Goal: Feedback & Contribution: Submit feedback/report problem

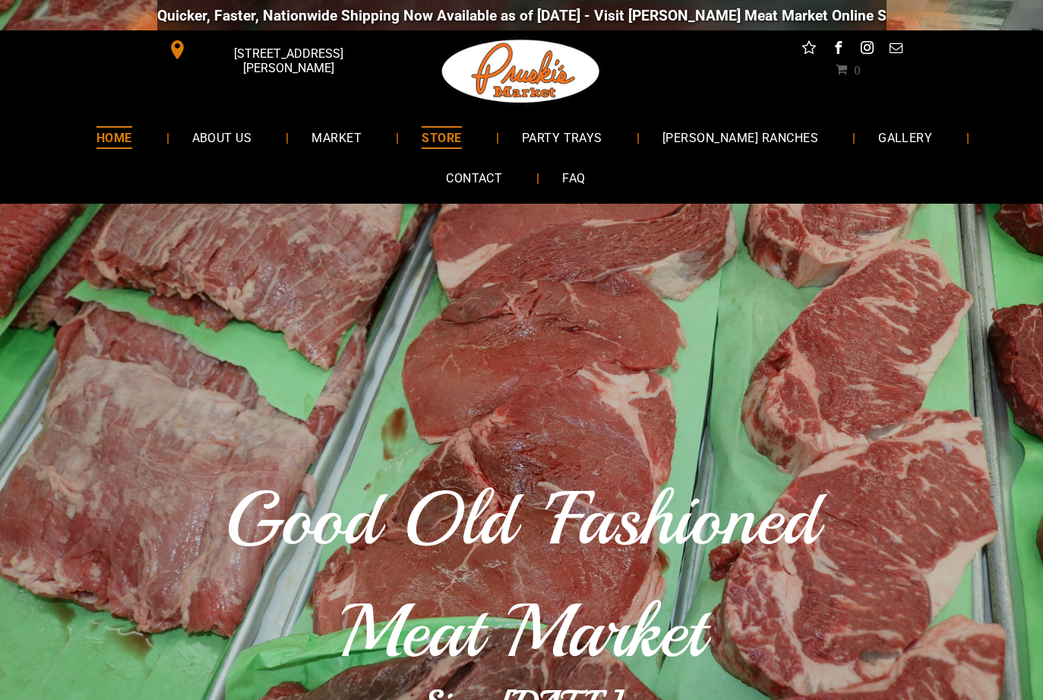
click at [422, 134] on span "STORE" at bounding box center [442, 137] width 40 height 22
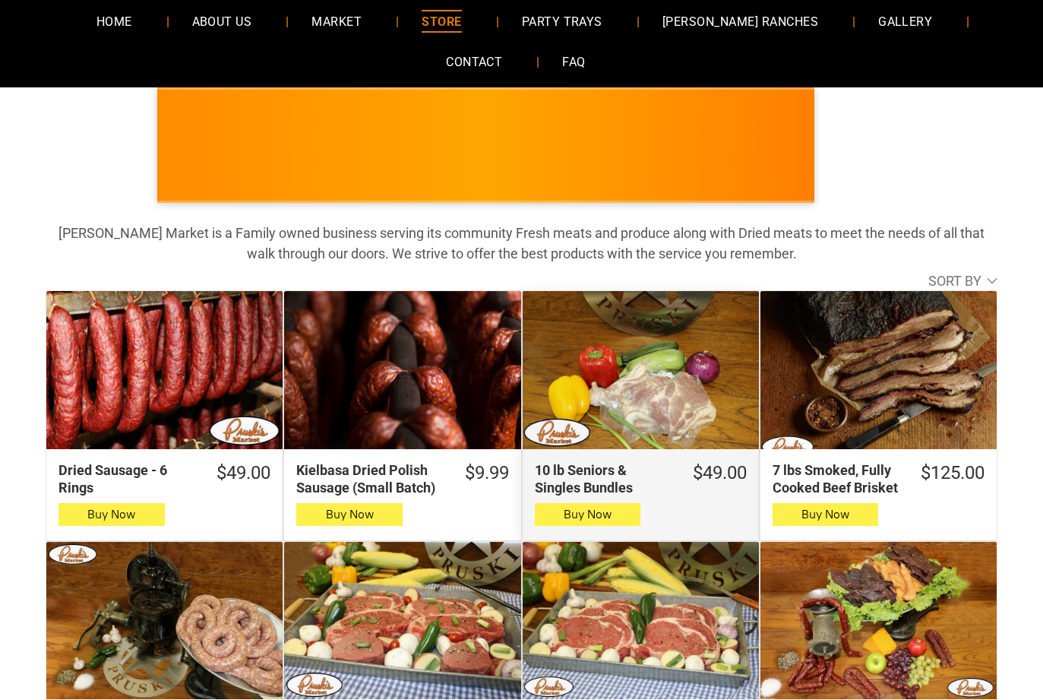
scroll to position [152, 0]
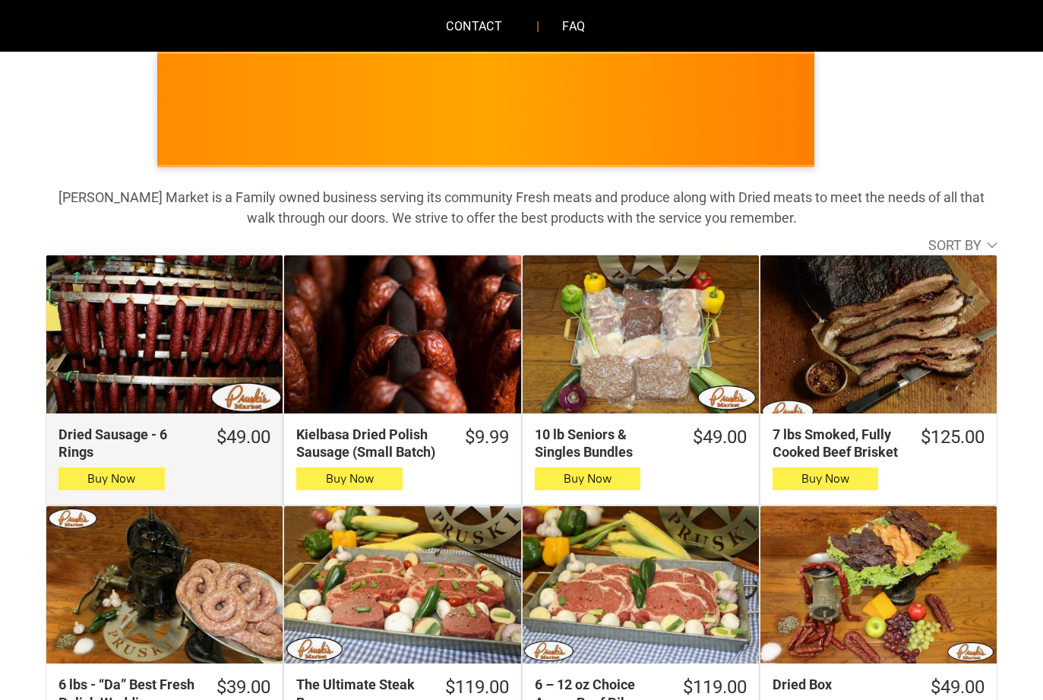
click at [169, 357] on div "Dried Sausage - 6 Rings" at bounding box center [164, 334] width 236 height 158
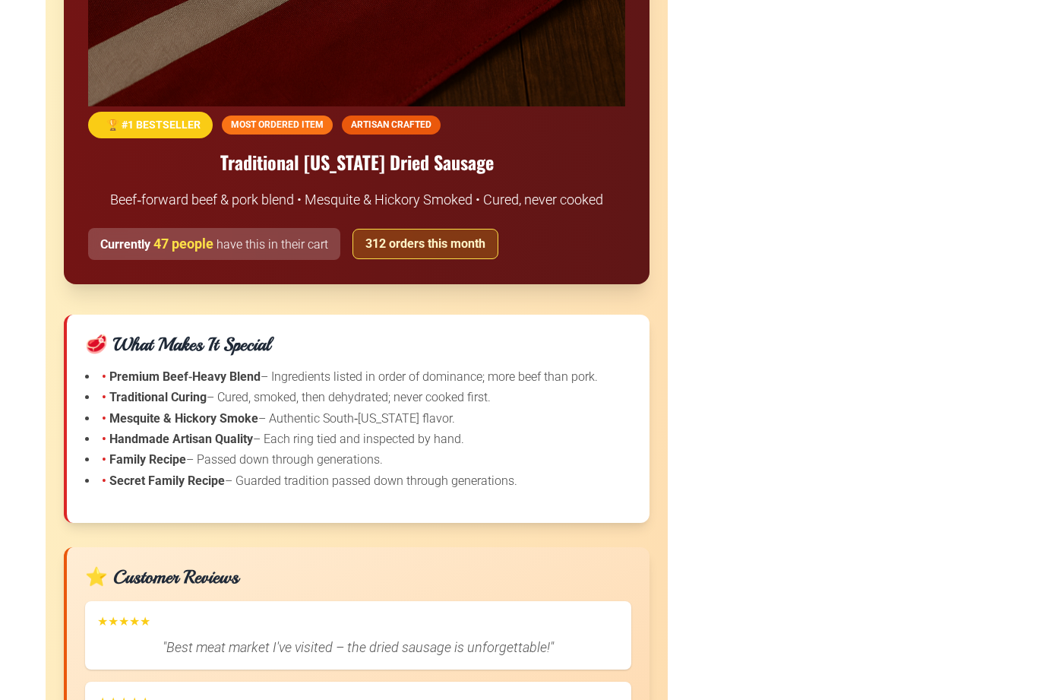
scroll to position [1672, 0]
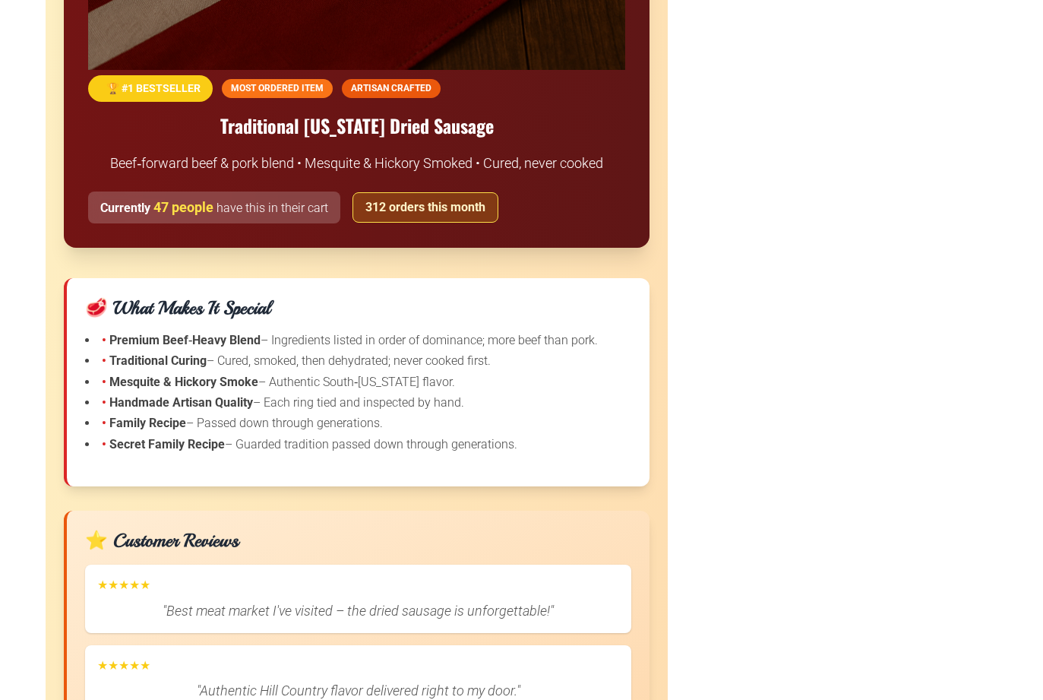
drag, startPoint x: 577, startPoint y: 544, endPoint x: 549, endPoint y: 543, distance: 27.4
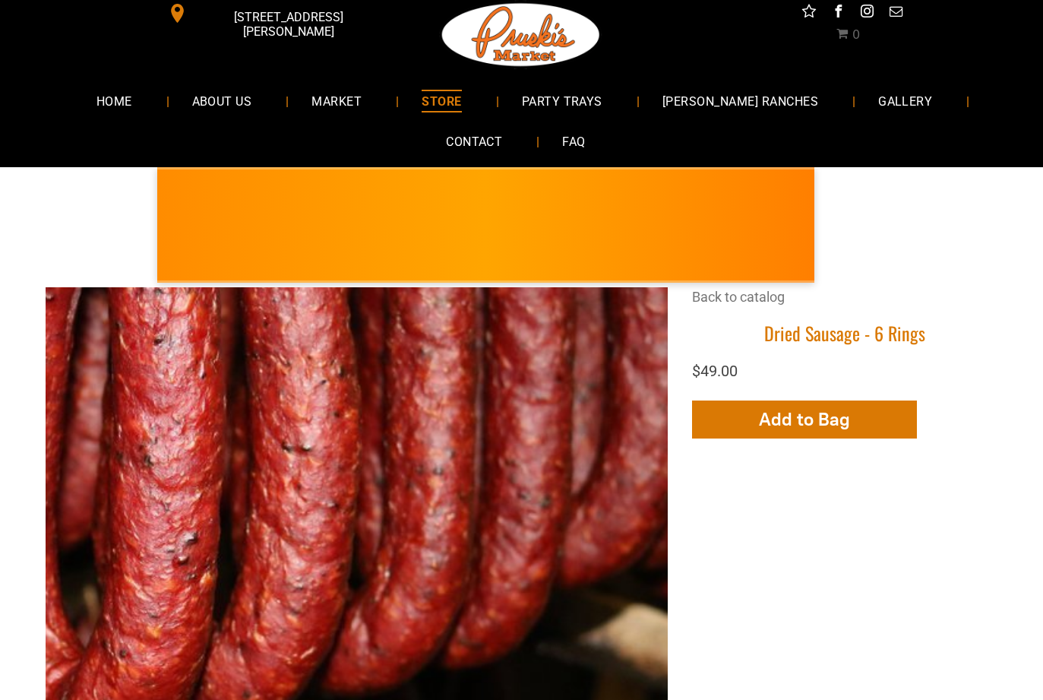
scroll to position [0, 0]
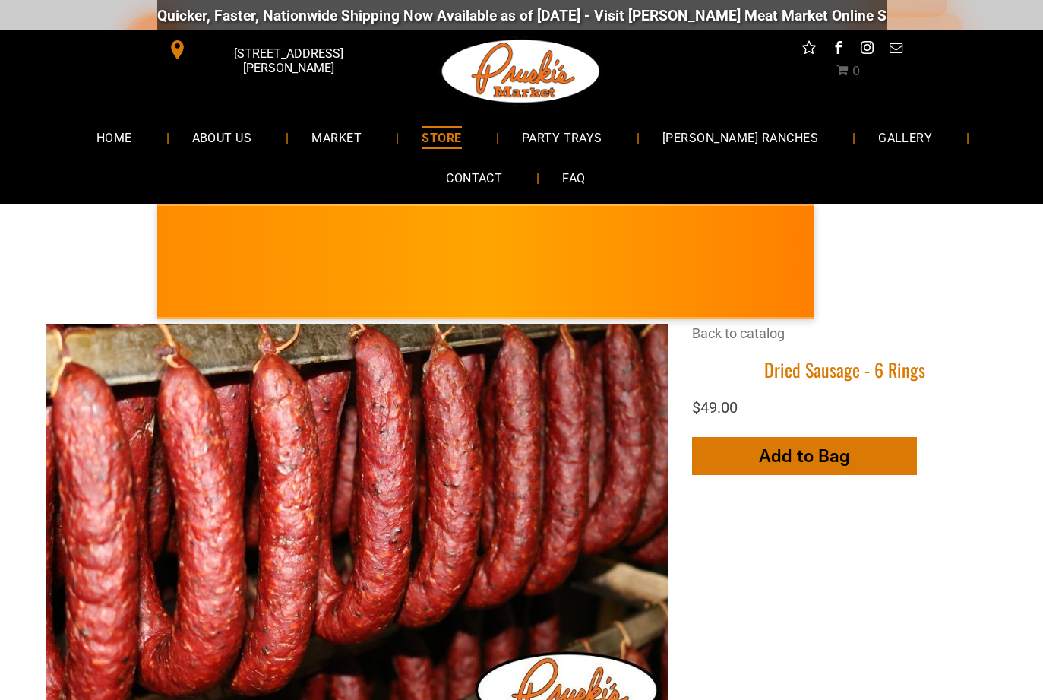
click at [815, 460] on span "button" at bounding box center [805, 456] width 22 height 36
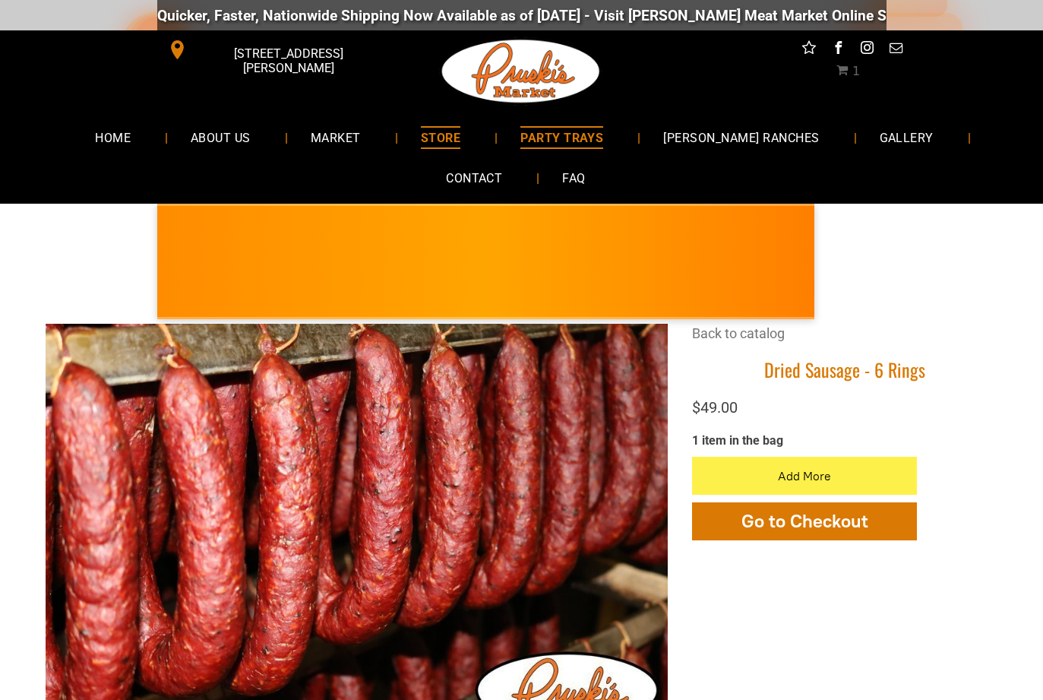
click at [533, 131] on span "PARTY TRAYS" at bounding box center [562, 137] width 83 height 22
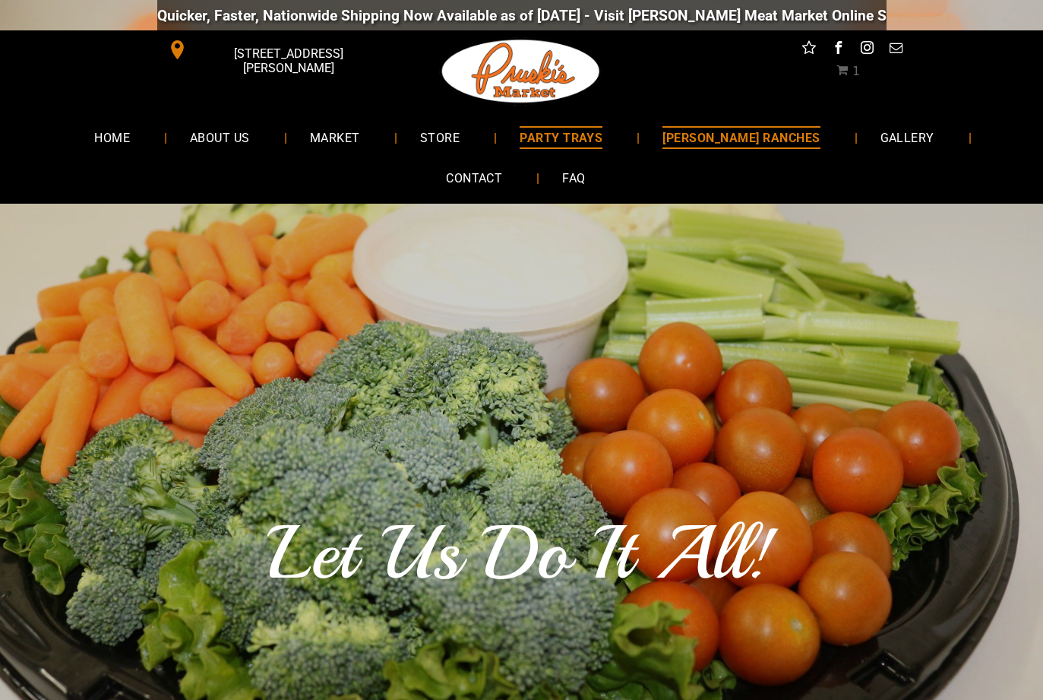
click at [698, 134] on span "[PERSON_NAME] RANCHES" at bounding box center [741, 137] width 157 height 22
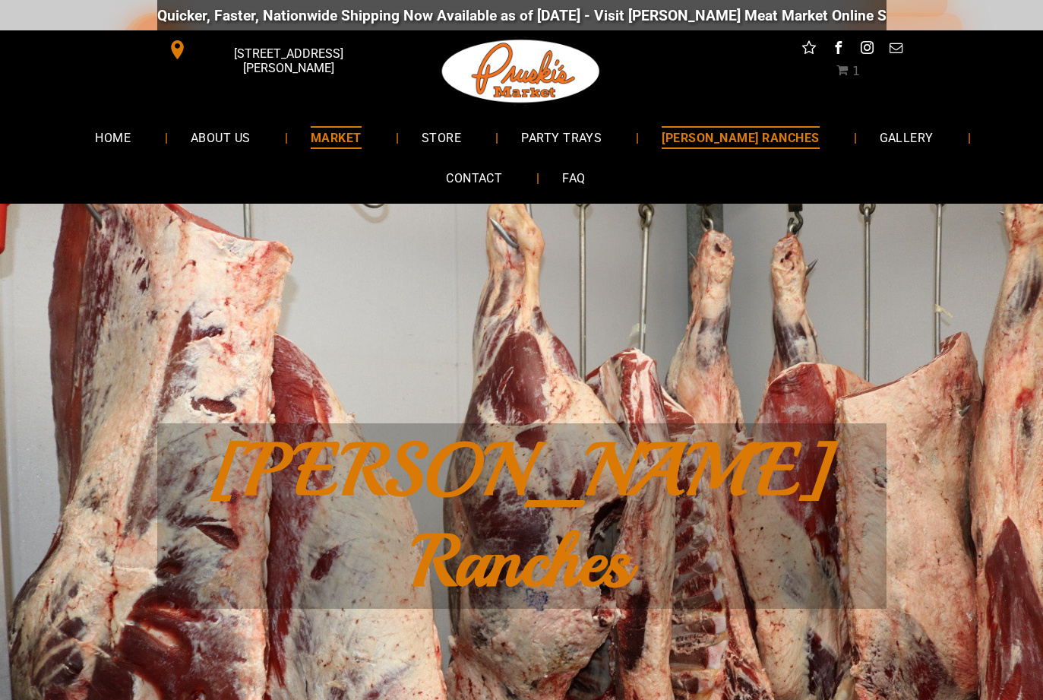
click at [321, 131] on span "MARKET" at bounding box center [336, 137] width 51 height 22
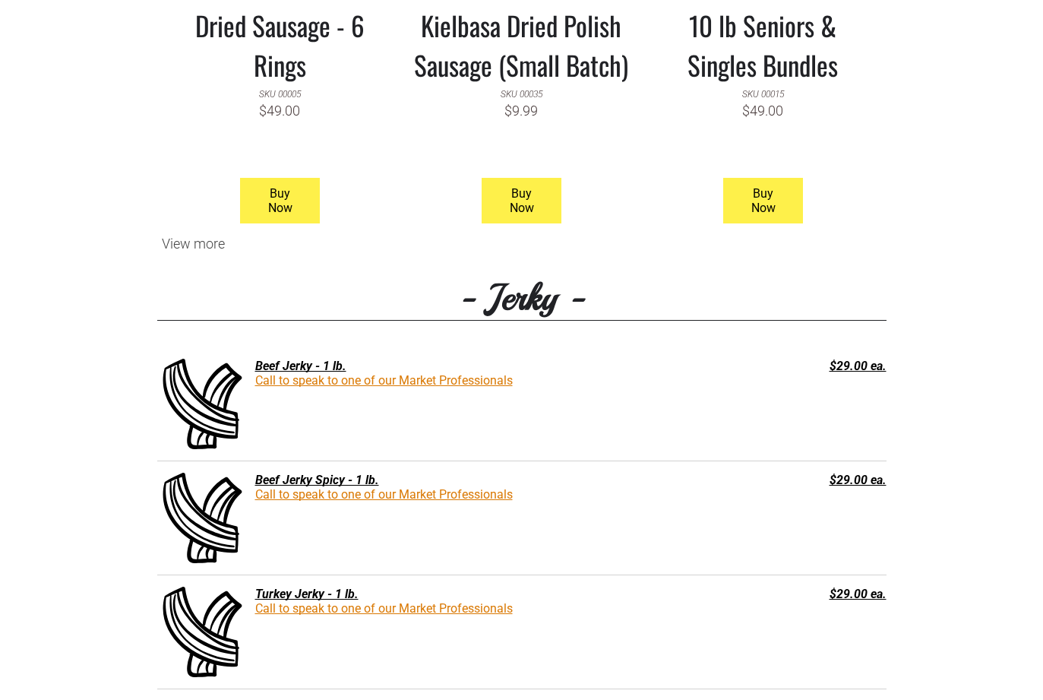
scroll to position [1672, 0]
click at [838, 369] on div "$29.00 ea." at bounding box center [814, 365] width 146 height 14
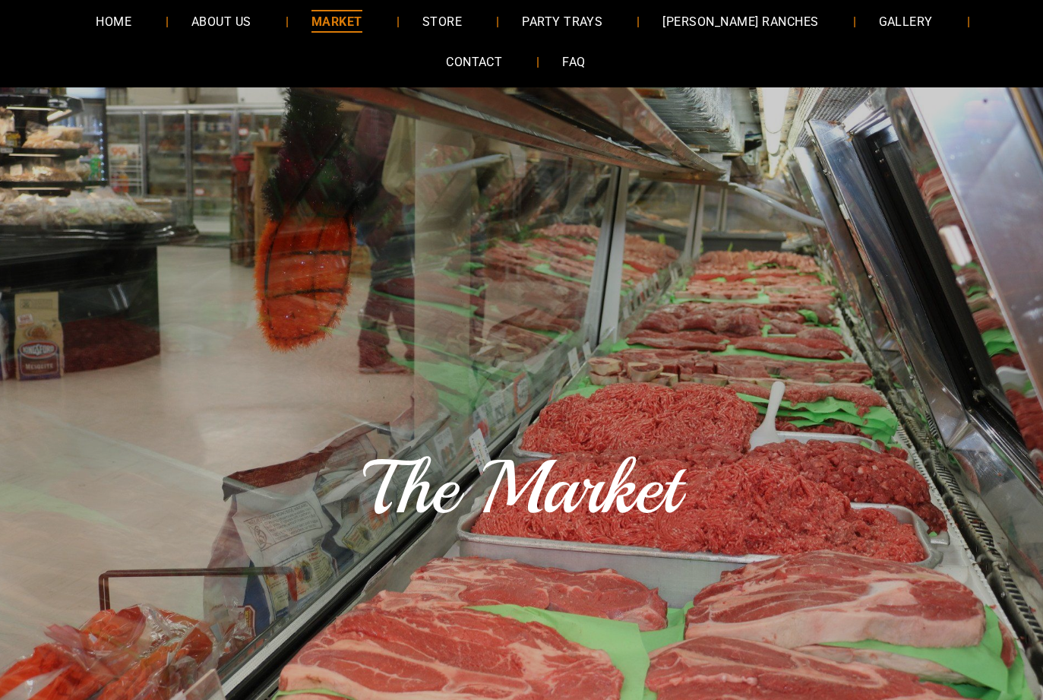
scroll to position [0, 0]
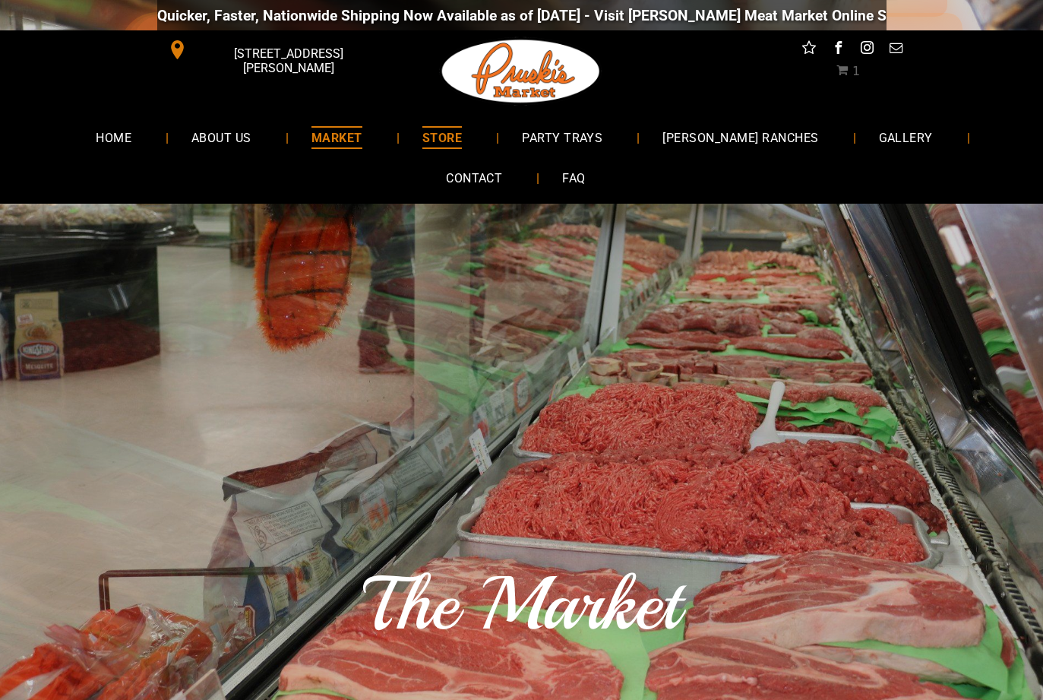
click at [422, 139] on span "STORE" at bounding box center [442, 137] width 40 height 22
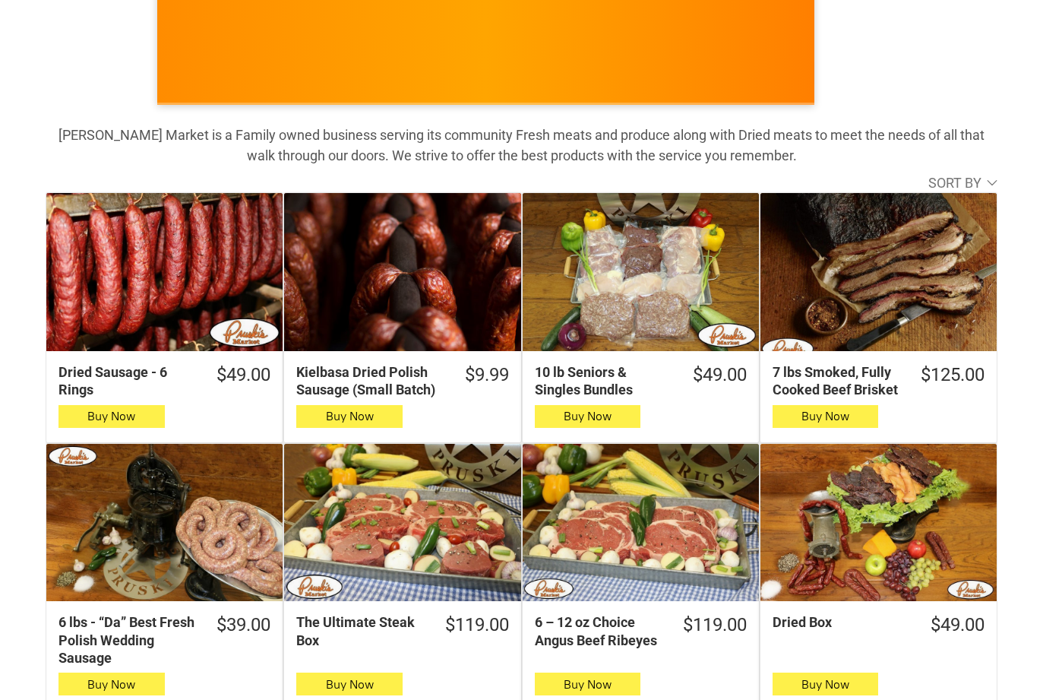
scroll to position [152, 0]
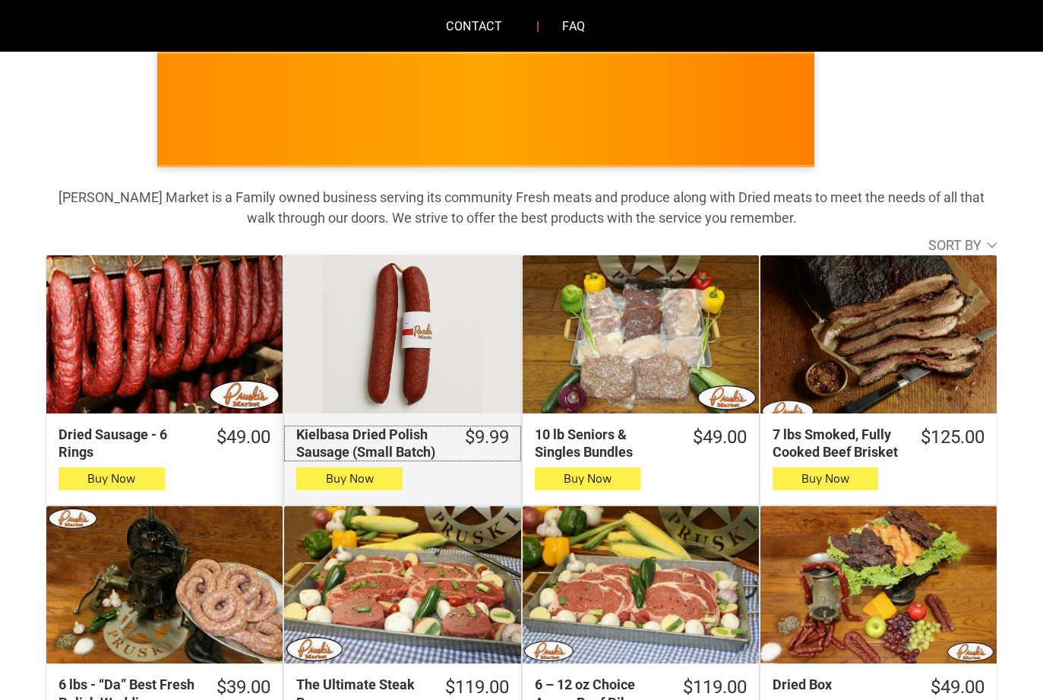
drag, startPoint x: 305, startPoint y: 450, endPoint x: 287, endPoint y: 450, distance: 18.2
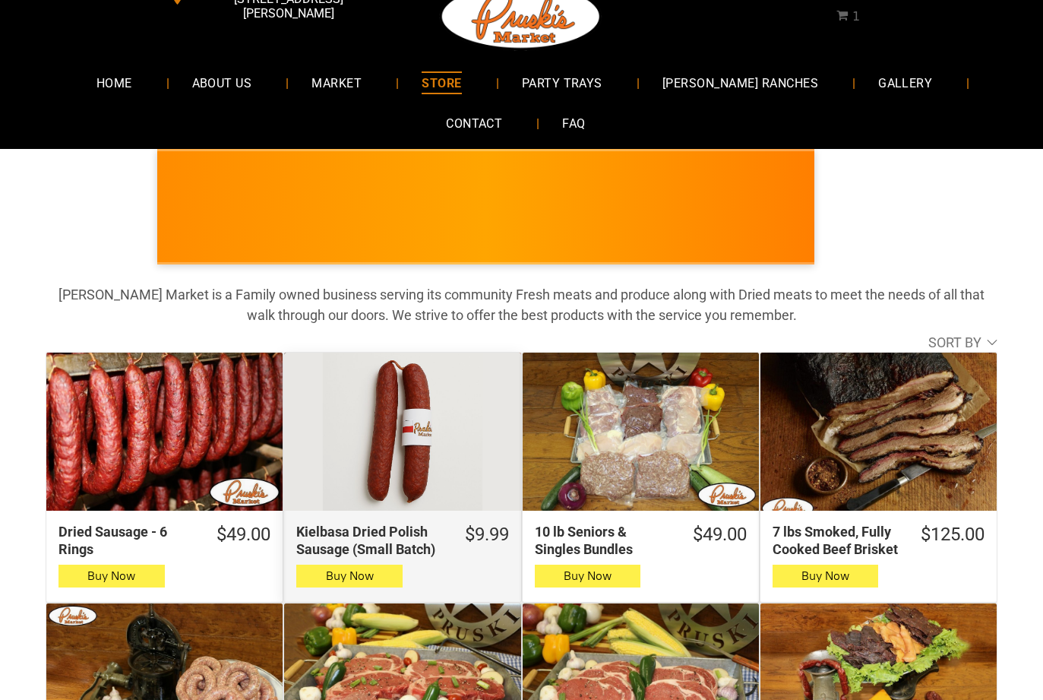
scroll to position [0, 0]
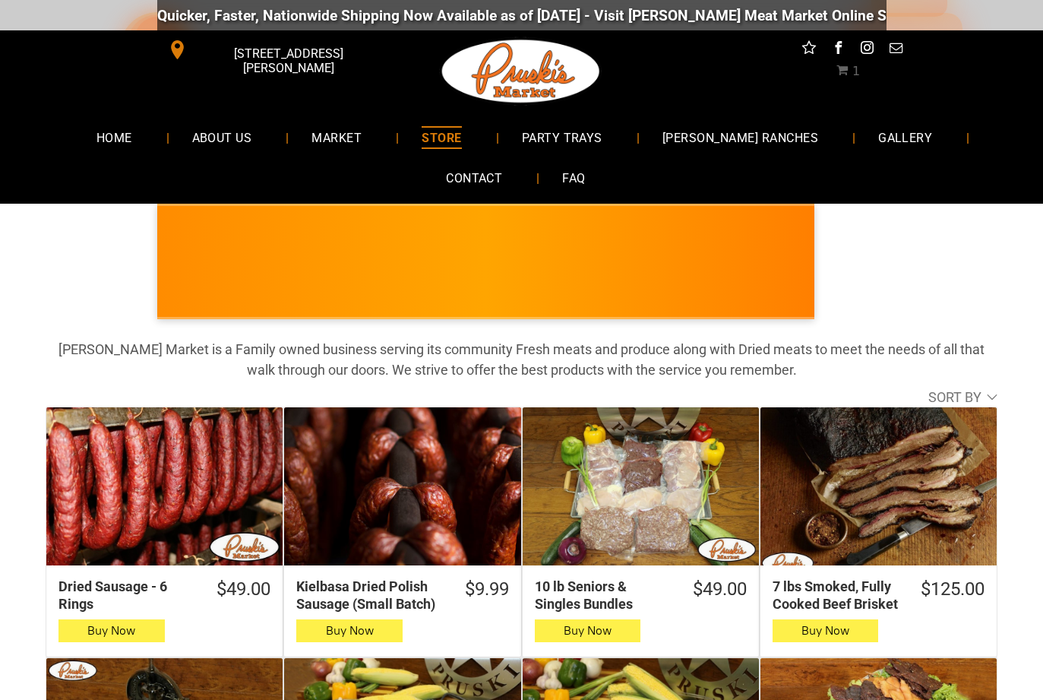
click at [846, 72] on span "1" at bounding box center [849, 71] width 24 height 14
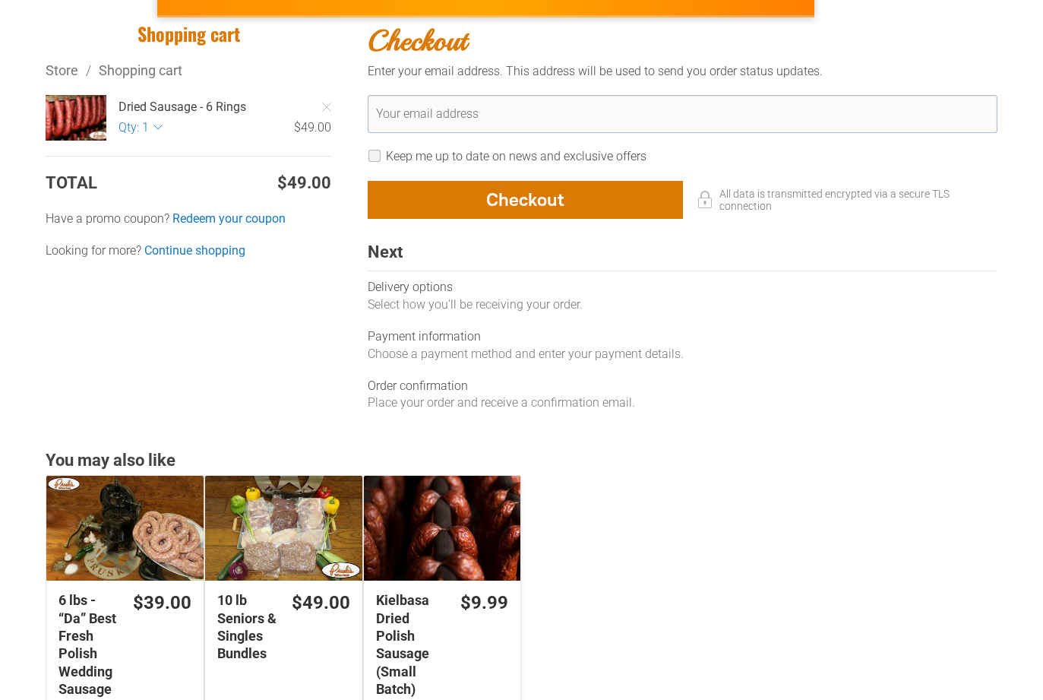
scroll to position [304, 0]
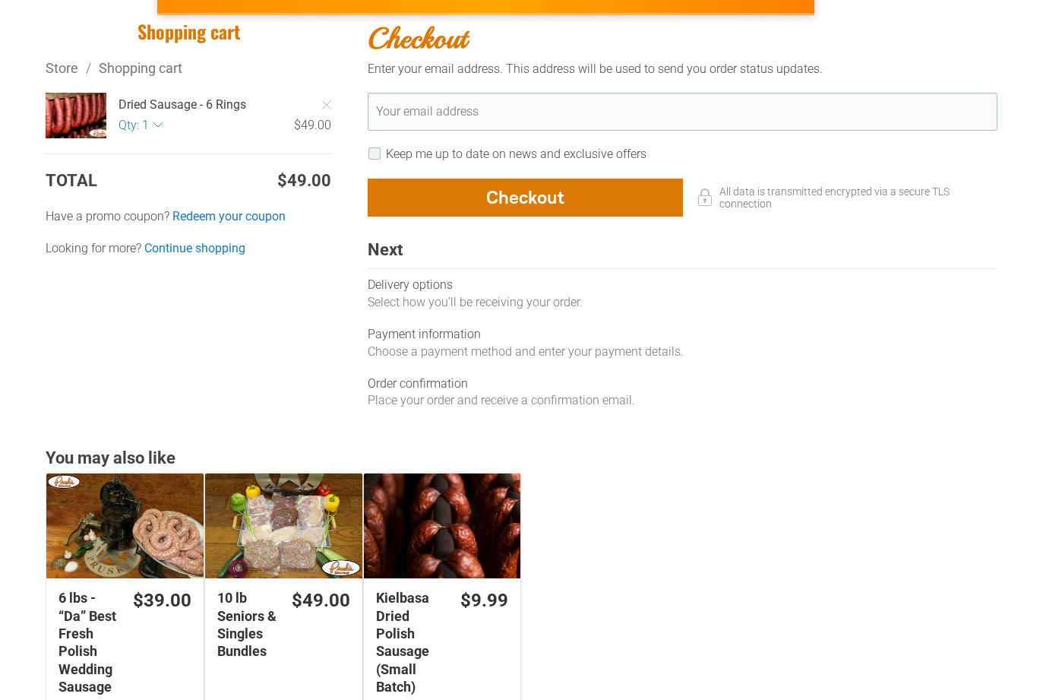
drag, startPoint x: 634, startPoint y: 442, endPoint x: 634, endPoint y: 453, distance: 10.6
drag, startPoint x: 634, startPoint y: 453, endPoint x: 223, endPoint y: 372, distance: 418.2
click at [223, 372] on div "Shopping cart Store / Shopping cart Dried Sausage - 6 Rings Qty: 1 * * * * * * …" at bounding box center [198, 222] width 304 height 405
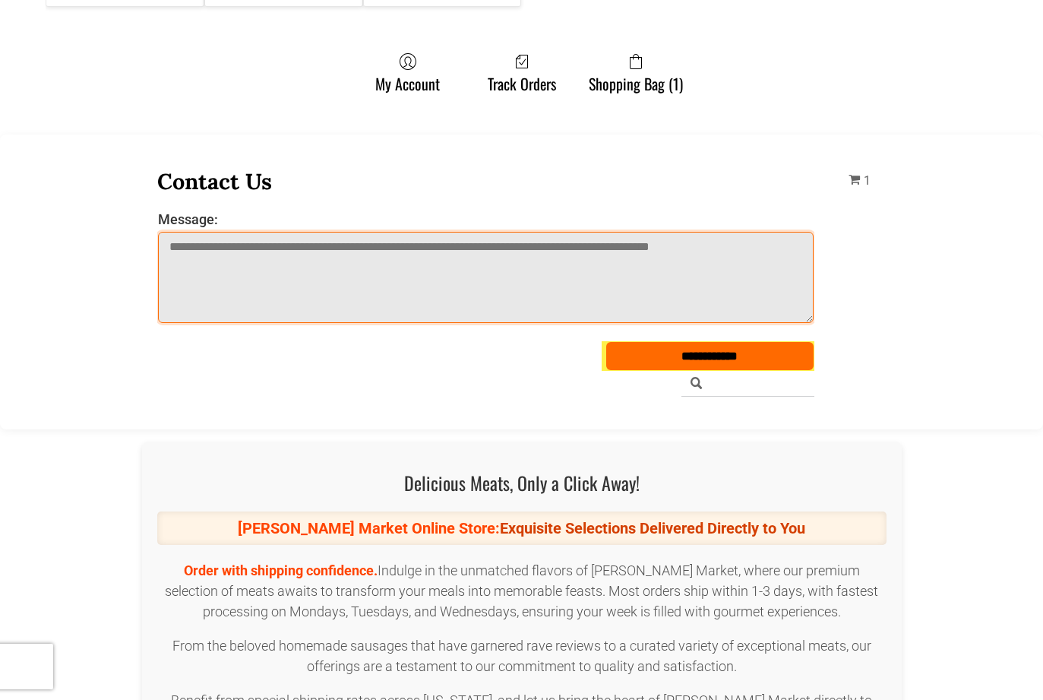
scroll to position [1064, 0]
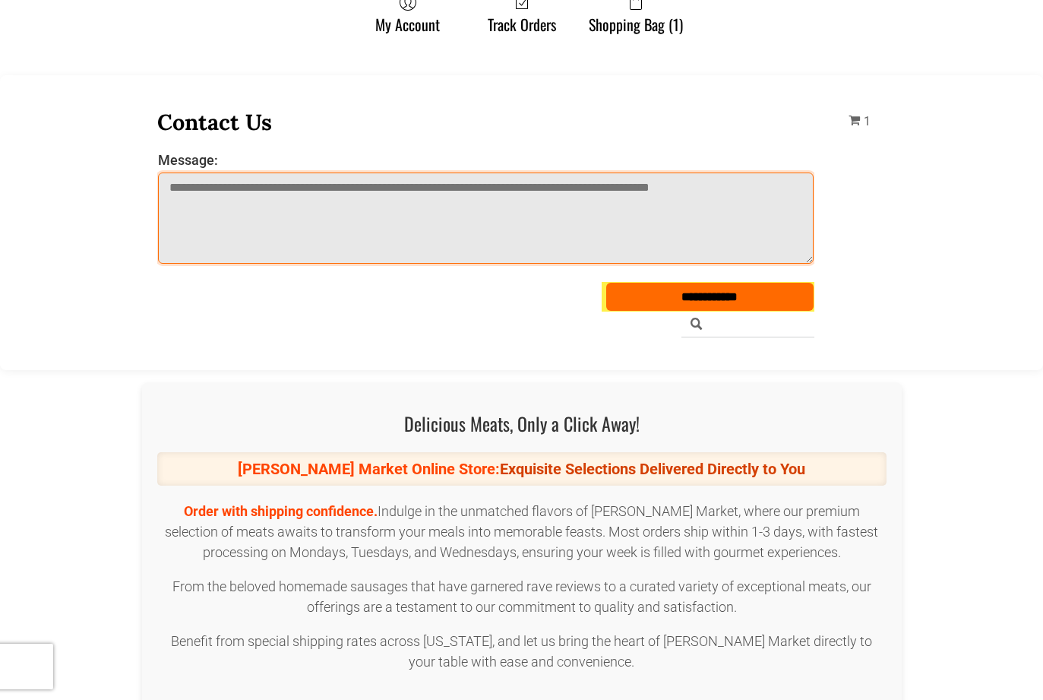
drag, startPoint x: 489, startPoint y: 394, endPoint x: 467, endPoint y: 394, distance: 22.0
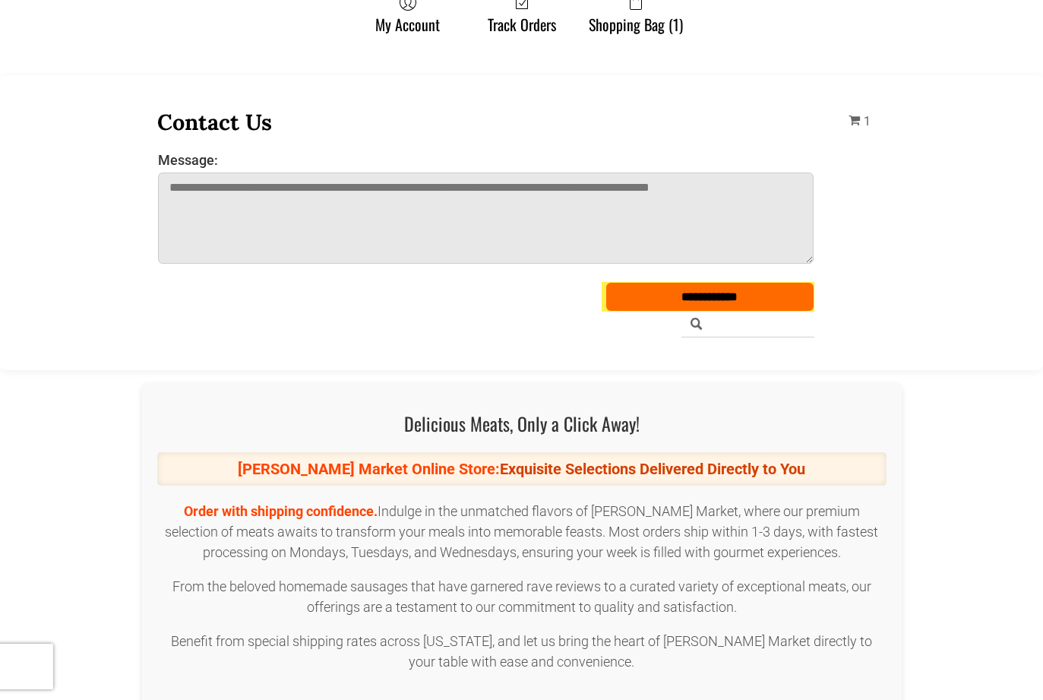
drag, startPoint x: 467, startPoint y: 394, endPoint x: 377, endPoint y: 354, distance: 98.3
click at [377, 354] on div "**********" at bounding box center [521, 222] width 1043 height 295
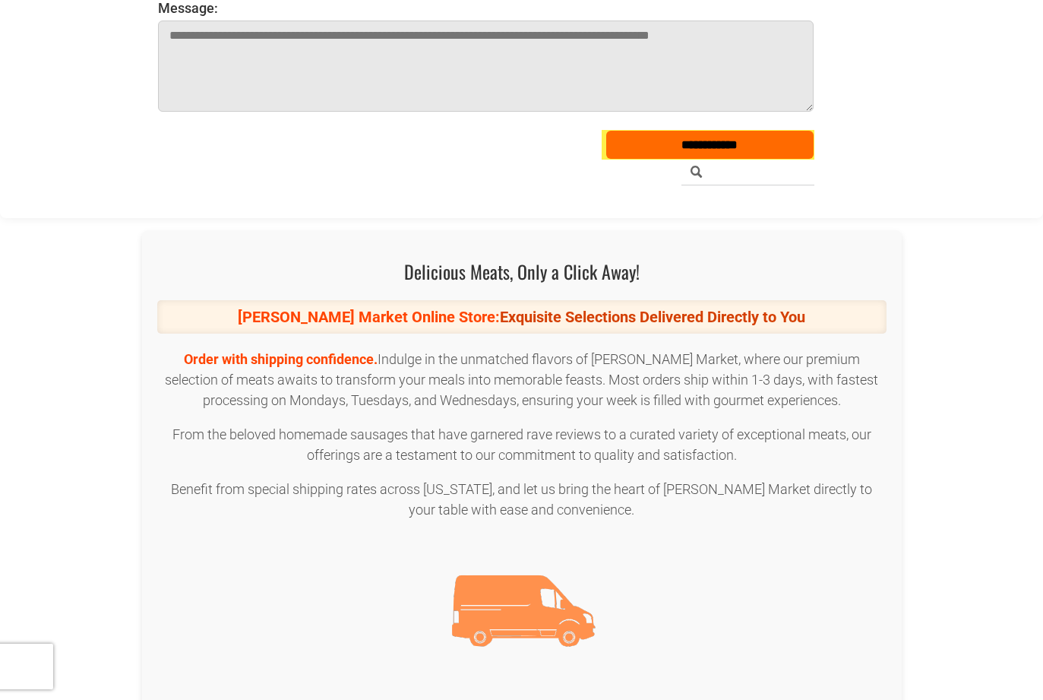
drag, startPoint x: 747, startPoint y: 462, endPoint x: 734, endPoint y: 462, distance: 12.9
drag, startPoint x: 734, startPoint y: 462, endPoint x: 111, endPoint y: 473, distance: 623.2
click at [111, 473] on div "Pruski's Market Veterans Day - Honoring All Who Served Delicious Meats, Only a …" at bounding box center [522, 511] width 888 height 563
drag, startPoint x: 843, startPoint y: 530, endPoint x: 134, endPoint y: 486, distance: 711.1
click at [134, 486] on div "Pruski's Market Veterans Day - Honoring All Who Served Delicious Meats, Only a …" at bounding box center [522, 511] width 888 height 563
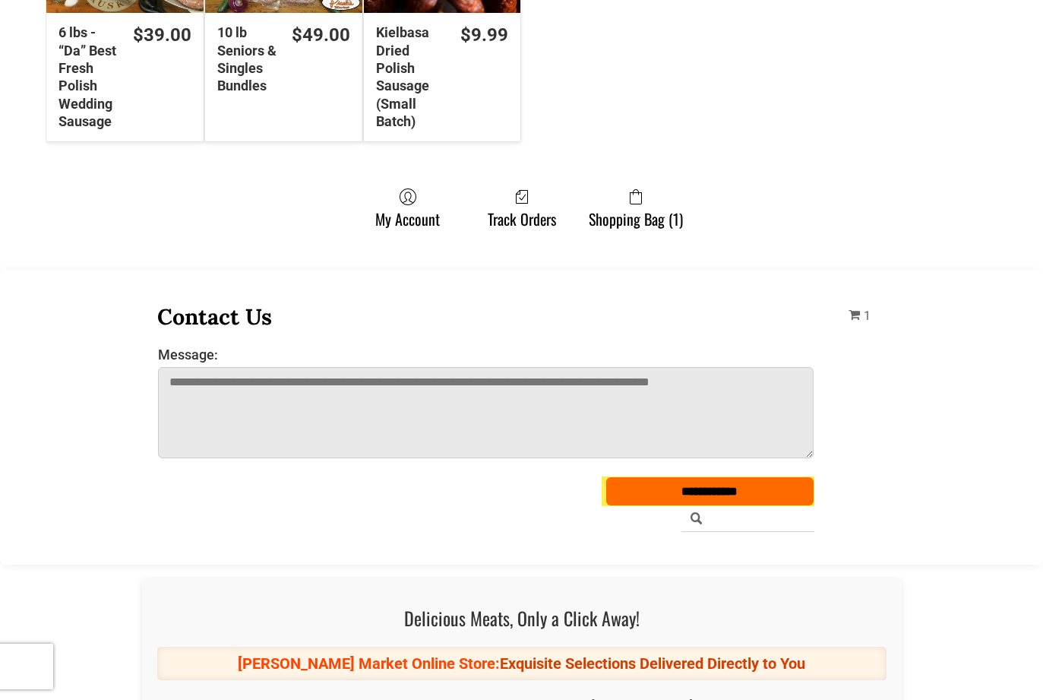
scroll to position [608, 0]
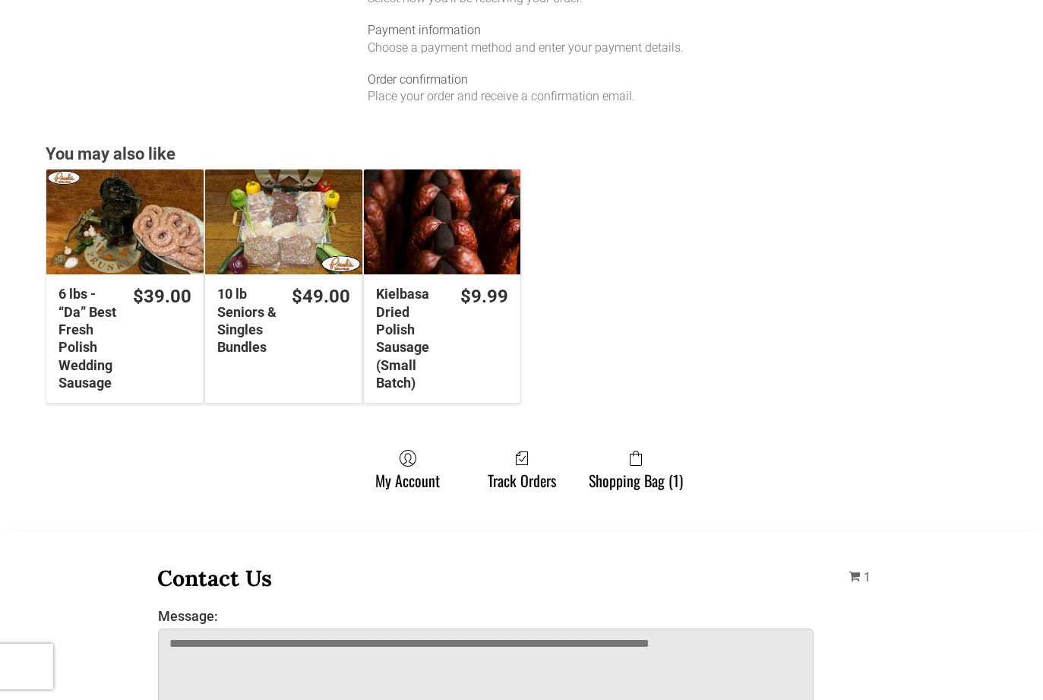
click at [187, 465] on ul "My Account Track Orders Shopping Bag (1)" at bounding box center [522, 476] width 952 height 55
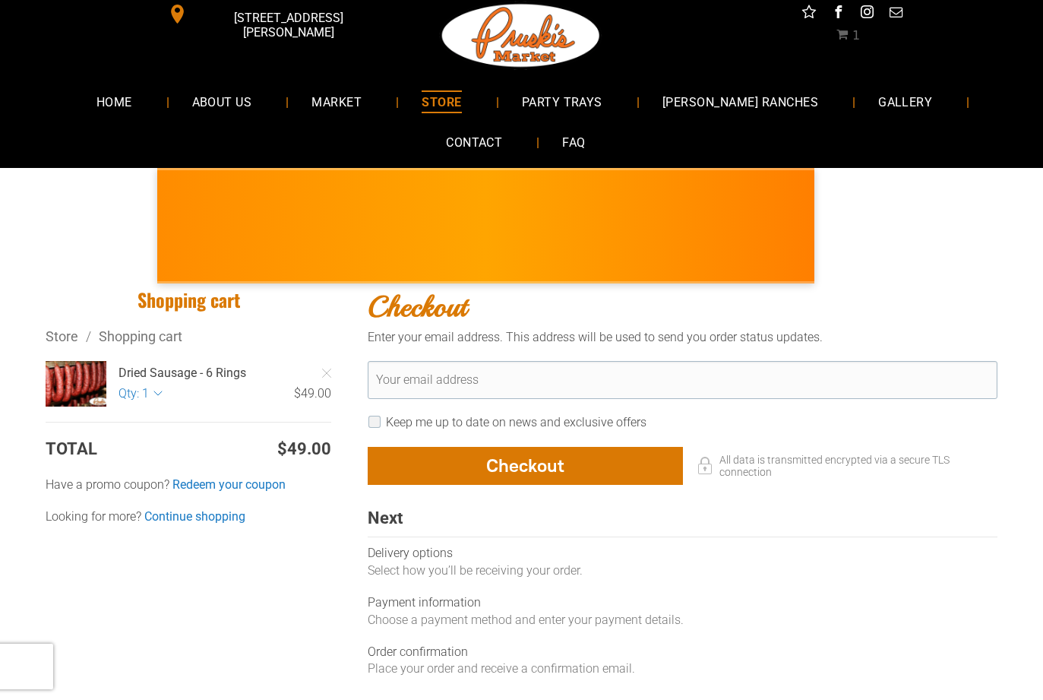
scroll to position [0, 0]
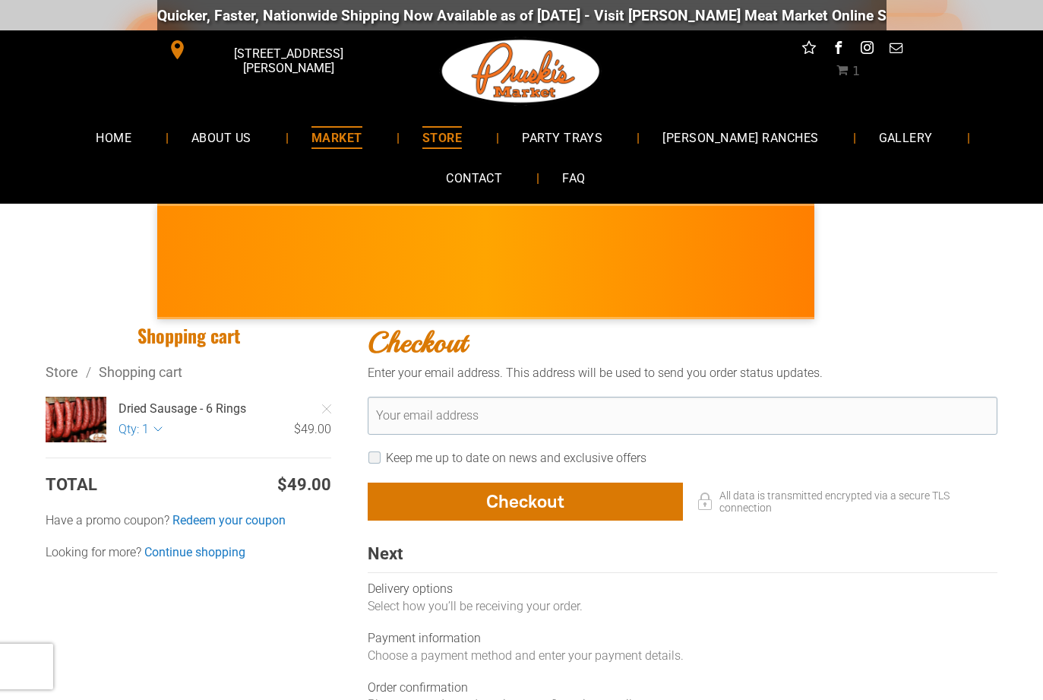
click at [321, 140] on span "MARKET" at bounding box center [337, 137] width 51 height 22
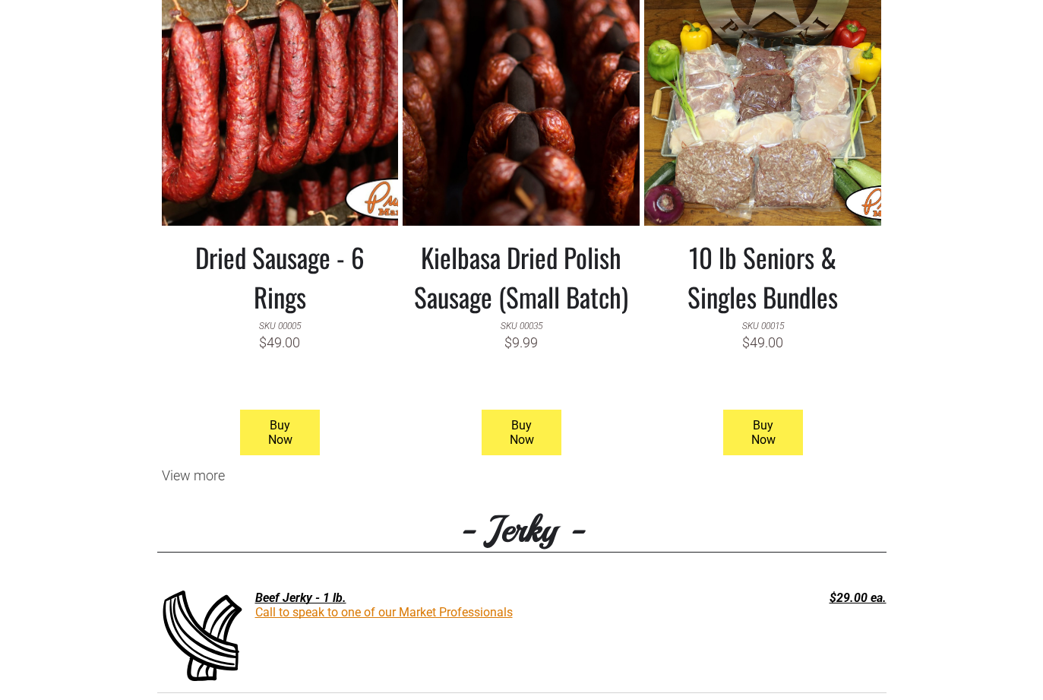
scroll to position [1520, 0]
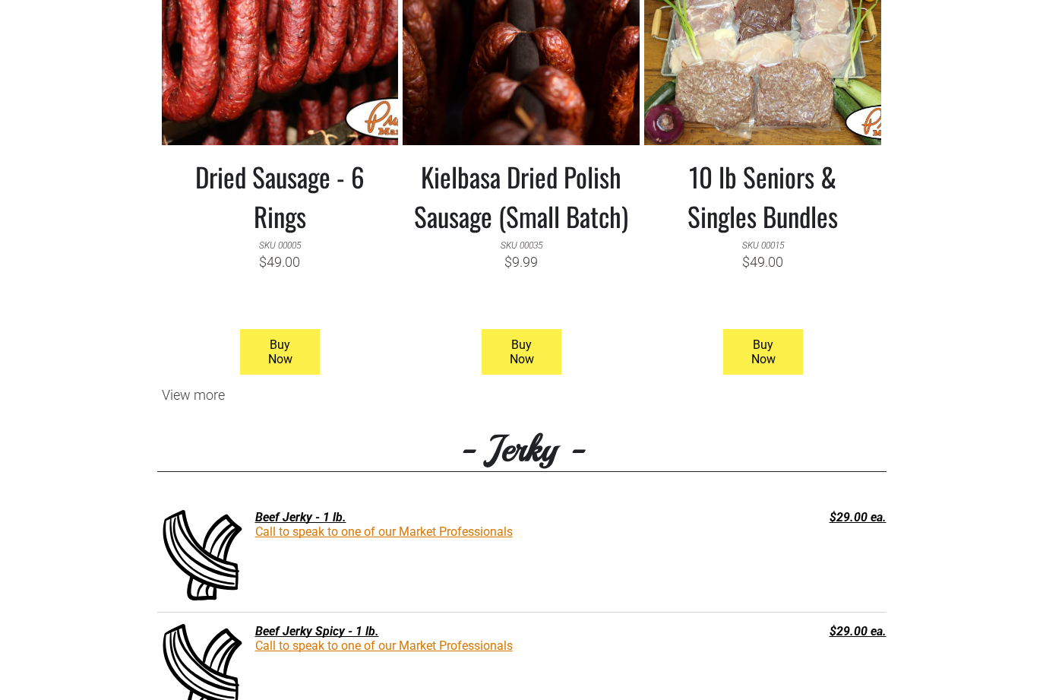
drag, startPoint x: 575, startPoint y: 470, endPoint x: 587, endPoint y: 448, distance: 24.1
drag, startPoint x: 587, startPoint y: 448, endPoint x: 378, endPoint y: 420, distance: 210.1
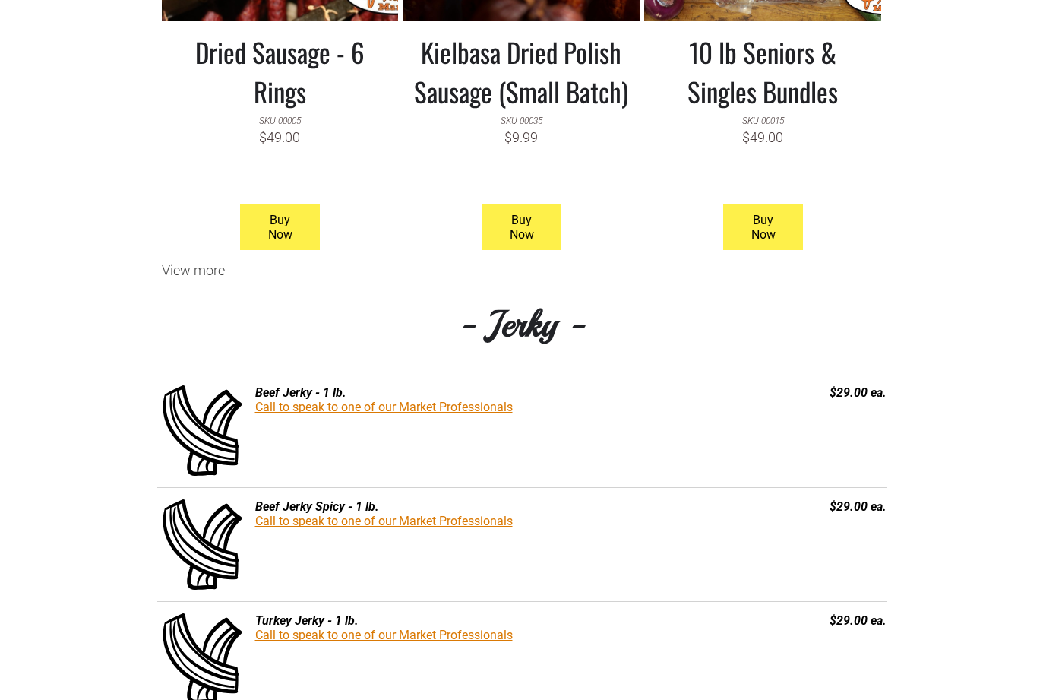
scroll to position [1824, 0]
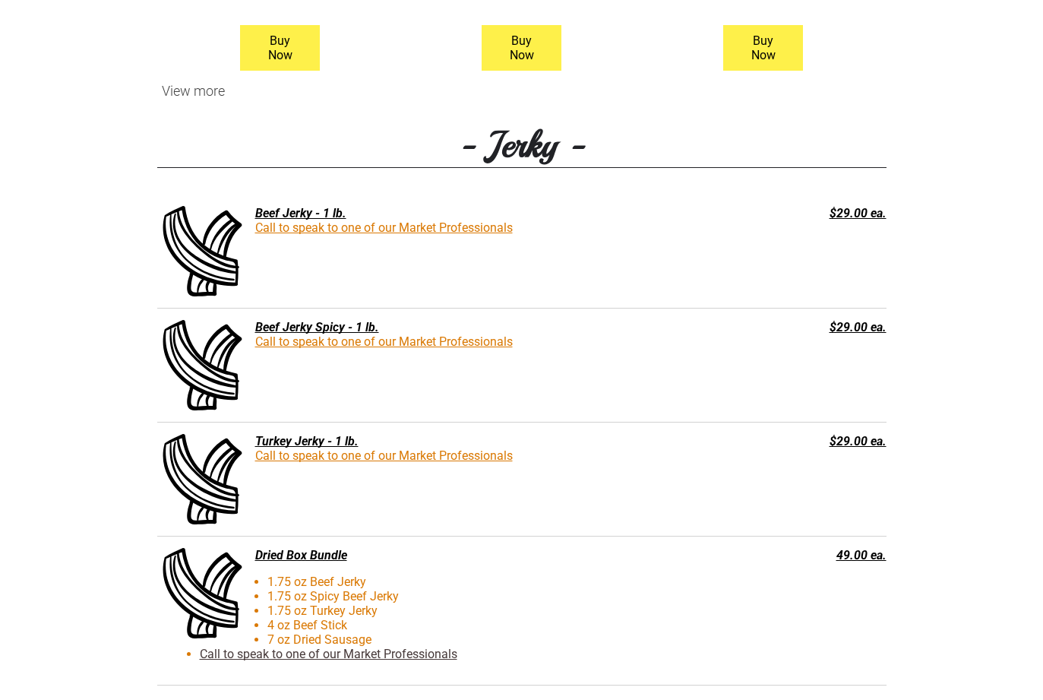
click at [388, 230] on link "Call to speak to one of our Market Professionals" at bounding box center [384, 227] width 258 height 14
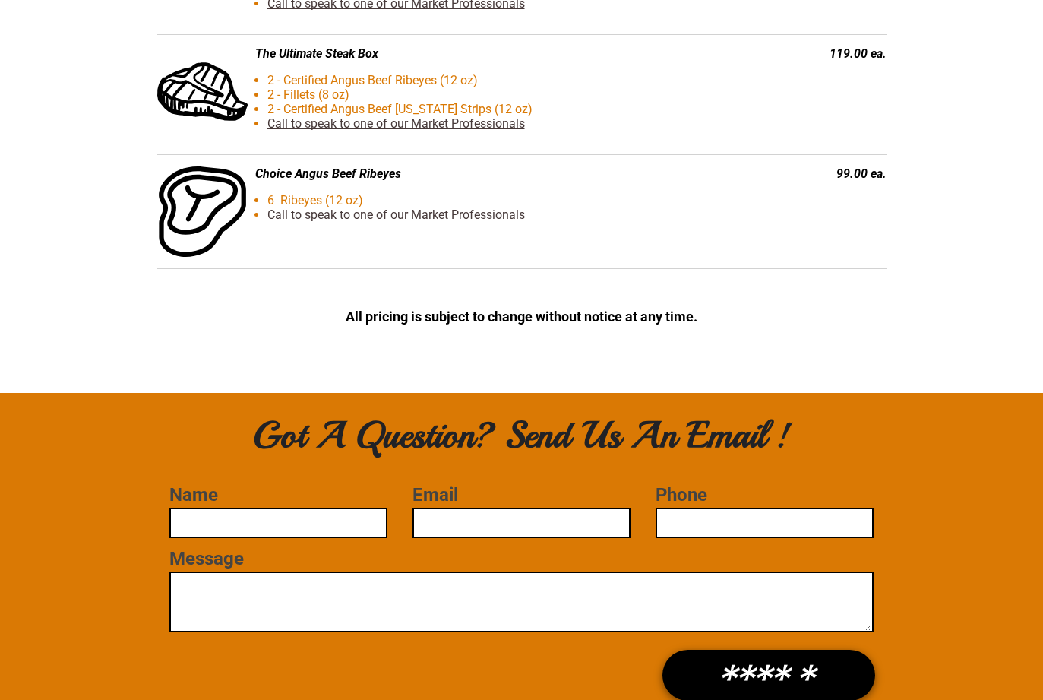
scroll to position [4103, 0]
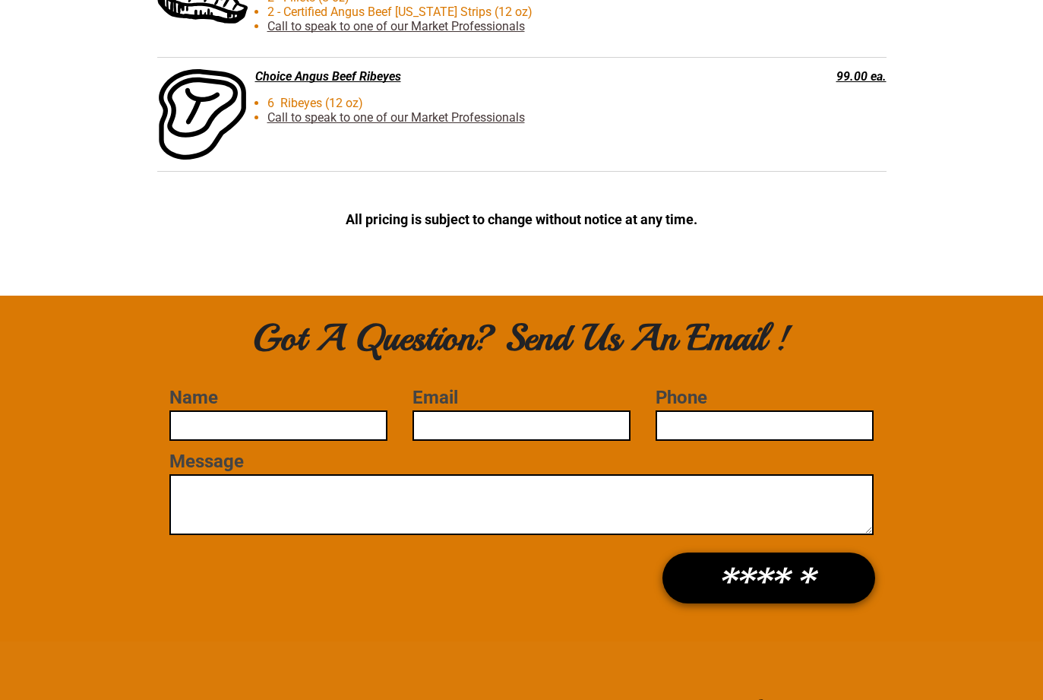
click at [292, 434] on input "Name" at bounding box center [277, 425] width 217 height 30
type input "**********"
click at [749, 429] on input "**********" at bounding box center [764, 425] width 217 height 30
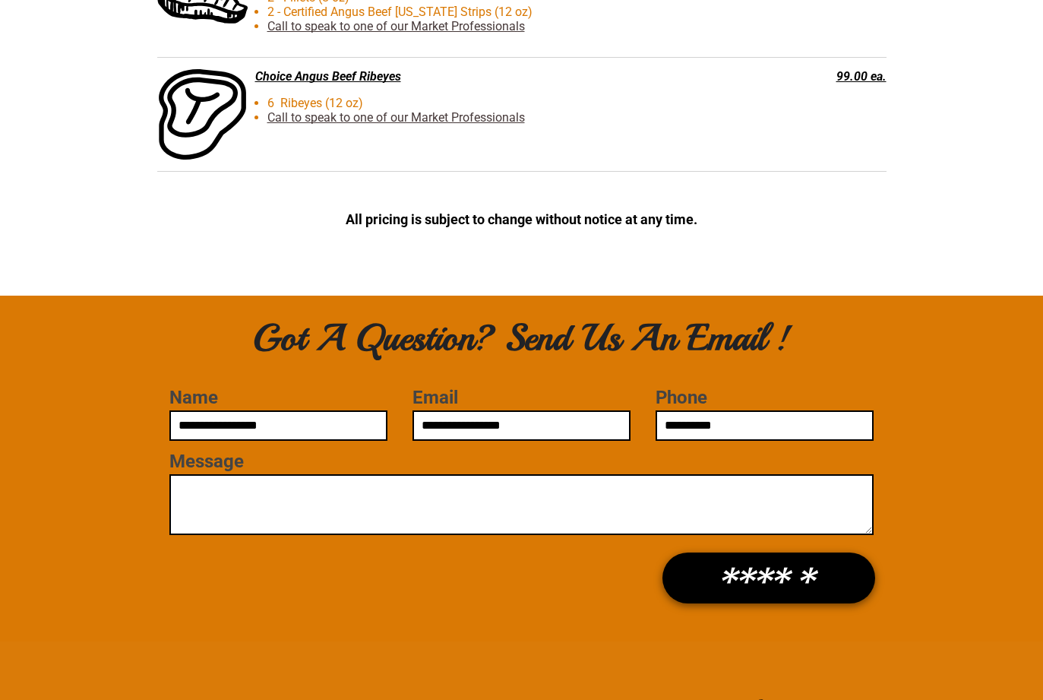
type input "**********"
click at [198, 494] on textarea "Message" at bounding box center [521, 504] width 704 height 61
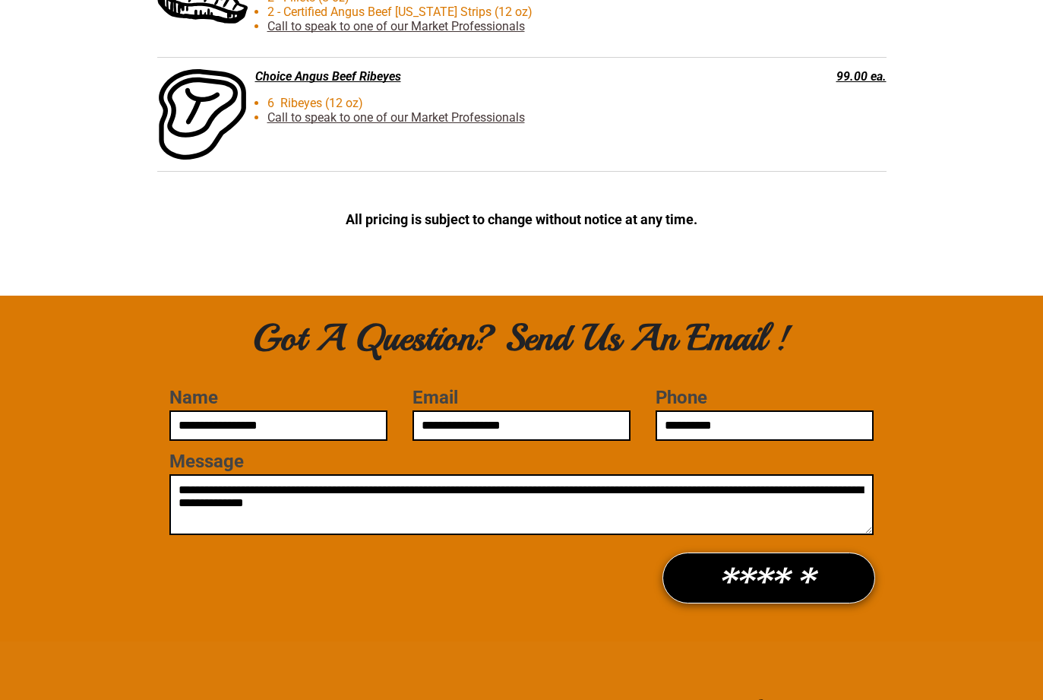
type textarea "**********"
click at [733, 579] on input "******" at bounding box center [770, 577] width 207 height 49
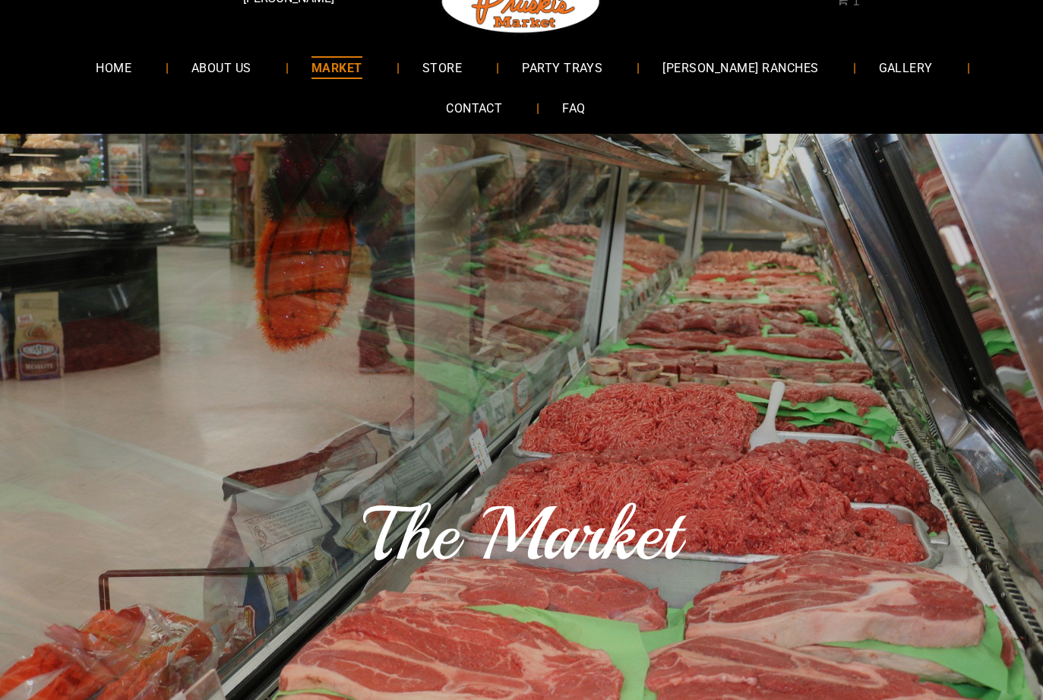
scroll to position [0, 0]
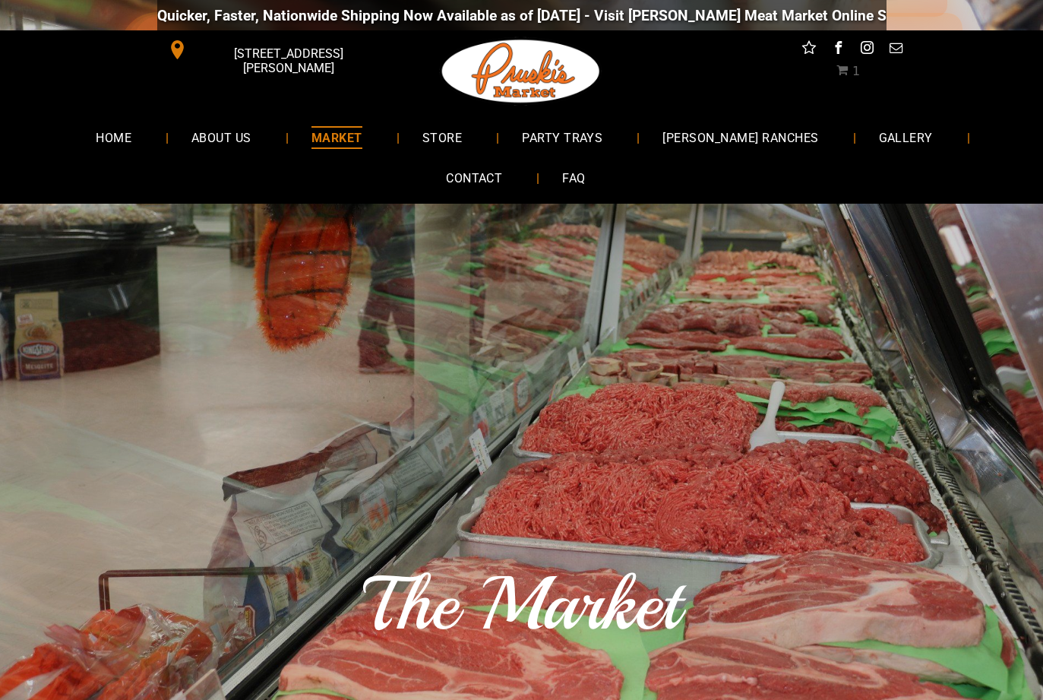
click at [806, 49] on icon "Social network" at bounding box center [810, 48] width 16 height 16
